Goal: Navigation & Orientation: Find specific page/section

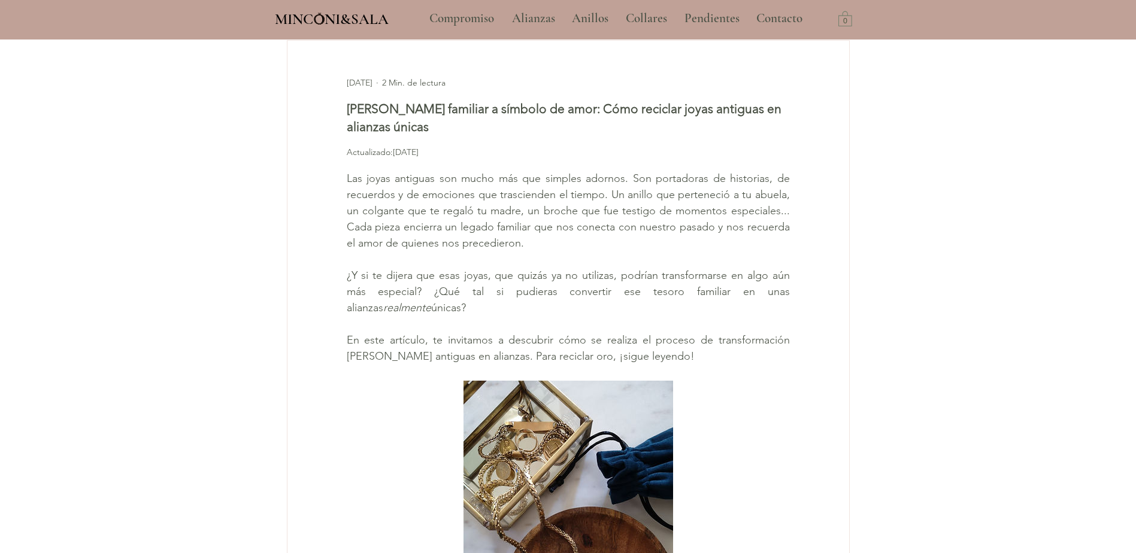
scroll to position [60, 0]
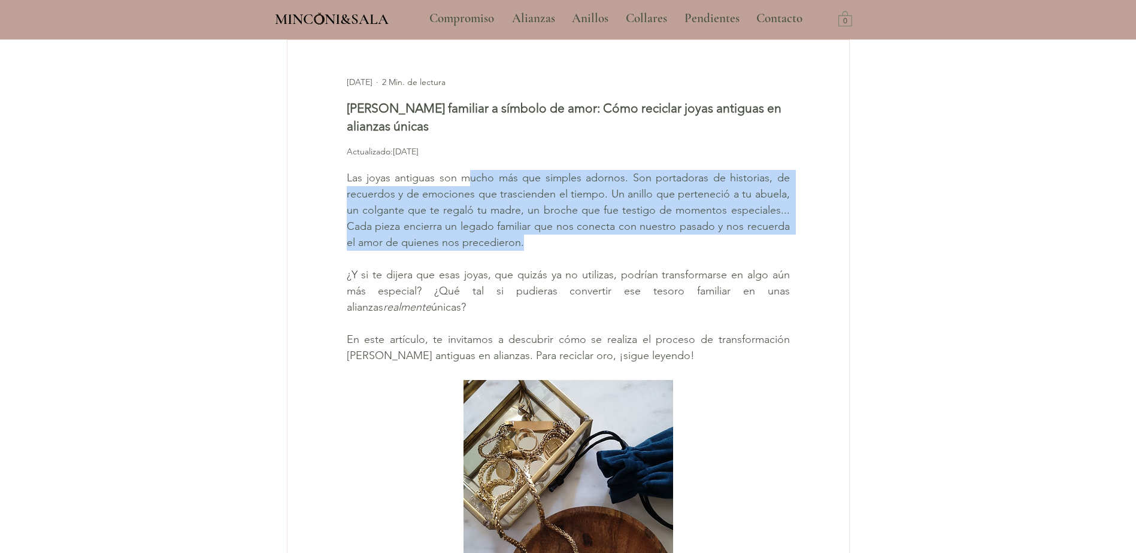
drag, startPoint x: 478, startPoint y: 232, endPoint x: 727, endPoint y: 297, distance: 257.4
click at [727, 251] on span "Las joyas antiguas son mucho más que simples adornos. Son portadoras de histori…" at bounding box center [568, 210] width 443 height 81
drag, startPoint x: 727, startPoint y: 297, endPoint x: 534, endPoint y: 267, distance: 195.9
click at [534, 249] on span "Las joyas antiguas son mucho más que simples adornos. Son portadoras de histori…" at bounding box center [570, 210] width 446 height 78
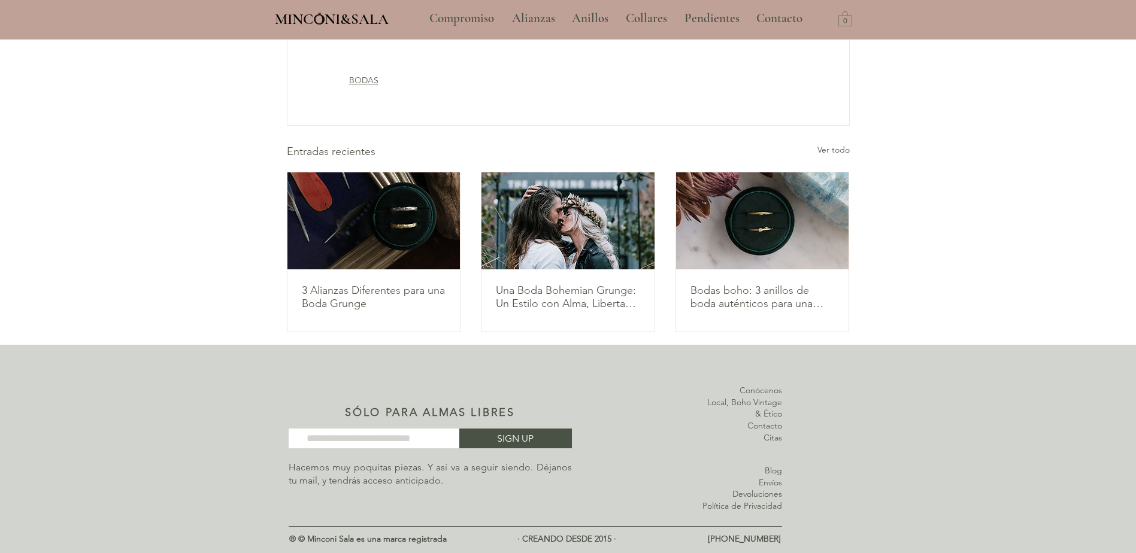
scroll to position [2081, 0]
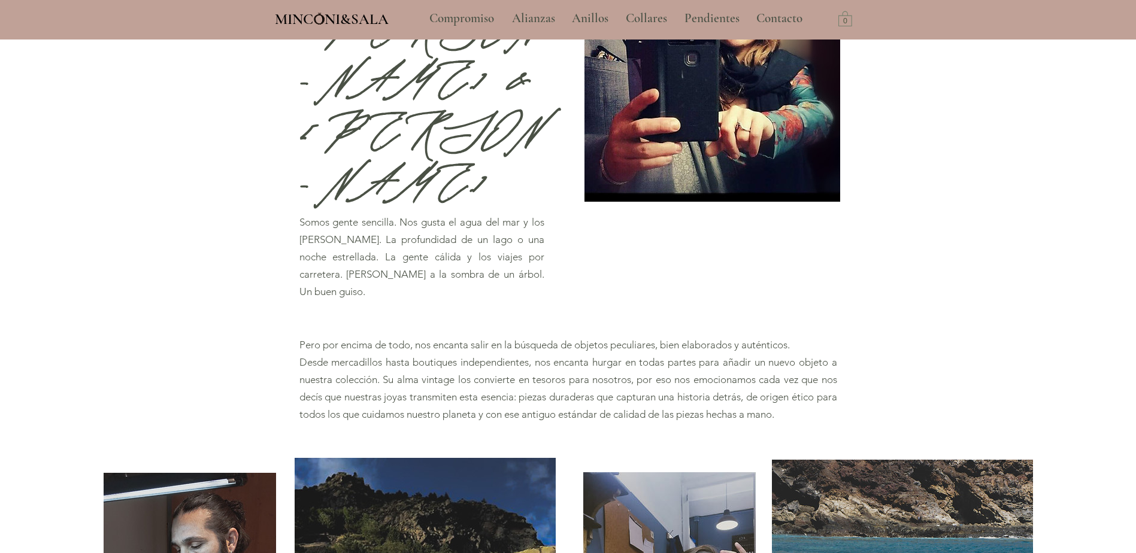
scroll to position [240, 0]
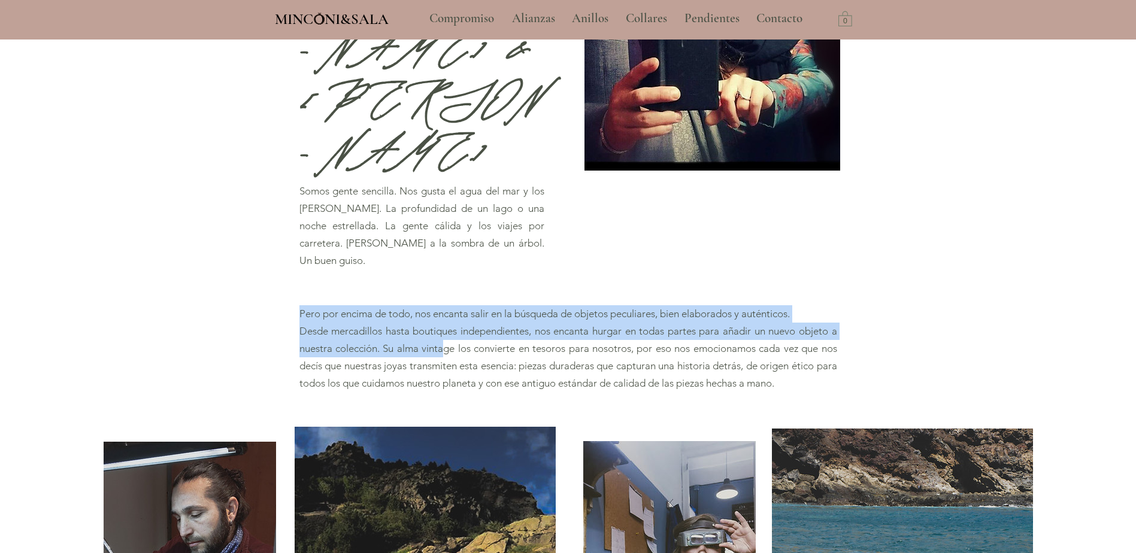
drag, startPoint x: 474, startPoint y: 247, endPoint x: 832, endPoint y: 293, distance: 361.1
click at [832, 293] on section "Pero por encima de todo, nos encanta salir en la búsqueda de objetos peculiares…" at bounding box center [568, 349] width 1136 height 159
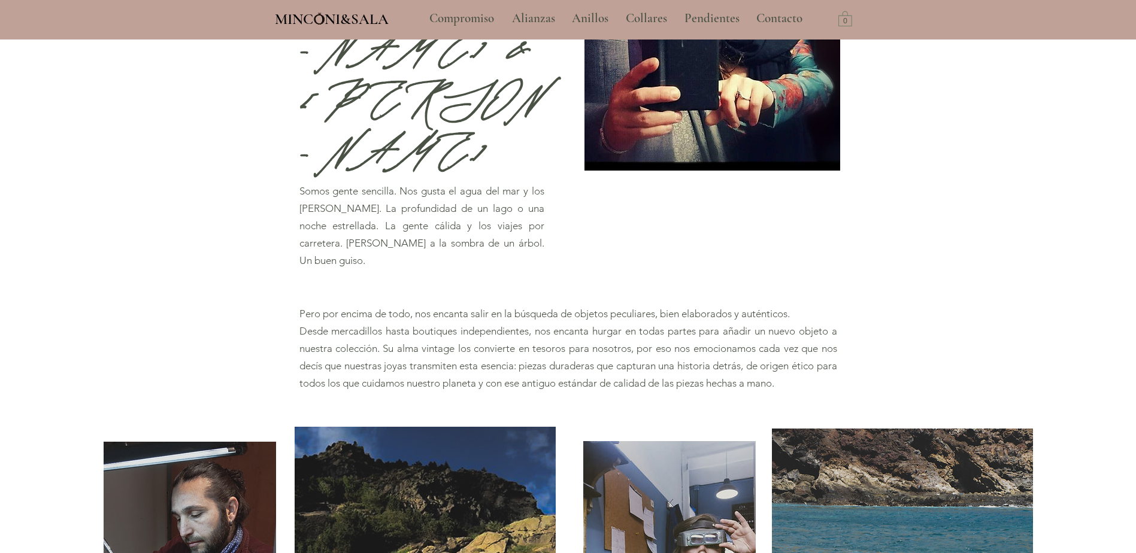
drag, startPoint x: 832, startPoint y: 293, endPoint x: 518, endPoint y: 246, distance: 318.1
click at [520, 323] on p "Desde mercadillos hasta boutiques independientes, nos encanta hurgar en todas p…" at bounding box center [568, 357] width 538 height 69
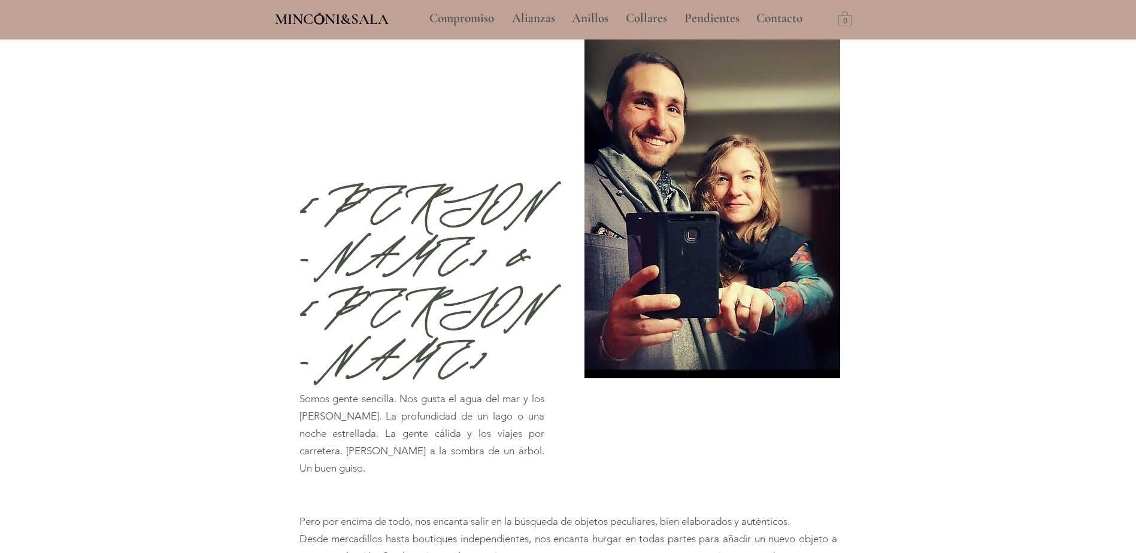
scroll to position [0, 0]
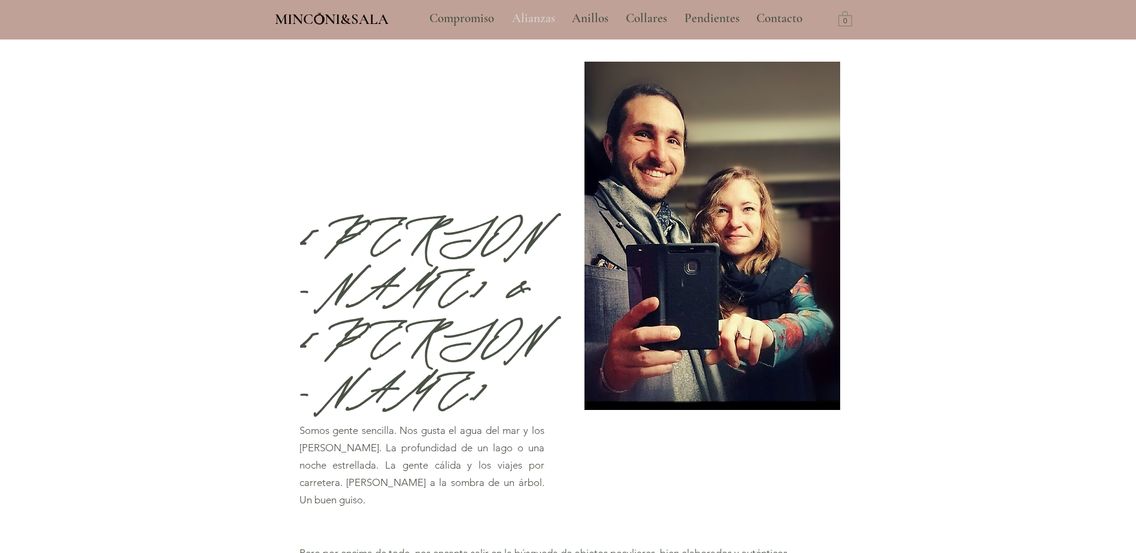
click at [528, 17] on p "Alianzas" at bounding box center [533, 19] width 55 height 30
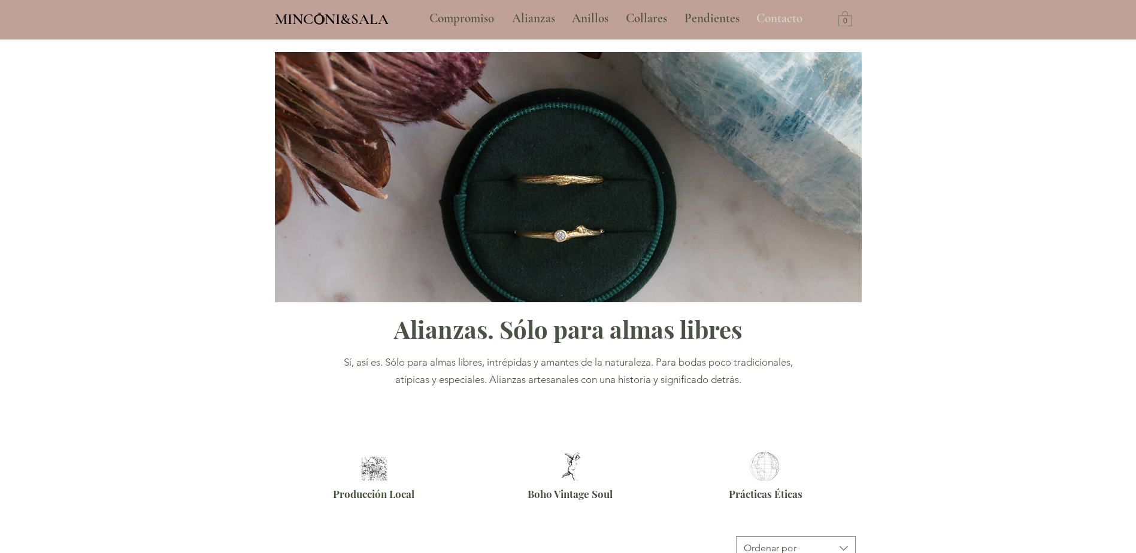
click at [771, 18] on p "Contacto" at bounding box center [780, 19] width 58 height 30
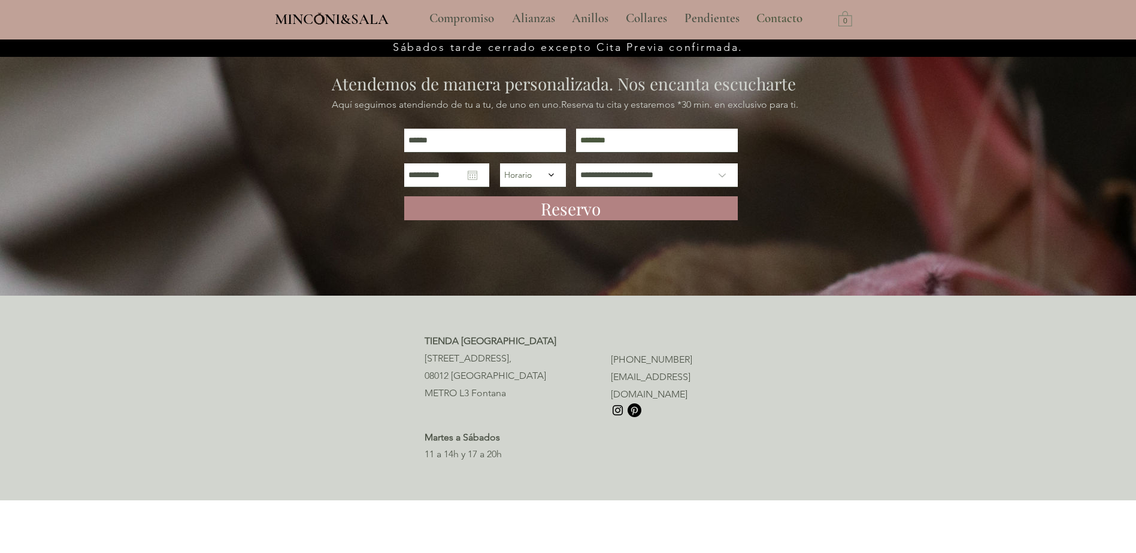
click at [352, 16] on span "MINCONI&SALA" at bounding box center [332, 19] width 114 height 18
